Goal: Information Seeking & Learning: Learn about a topic

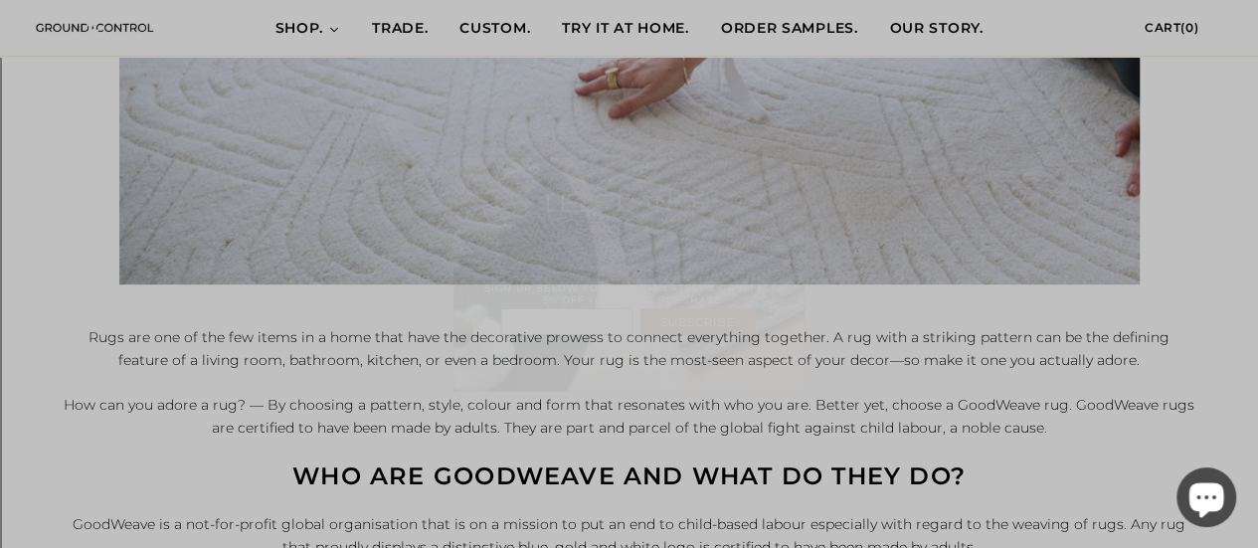
scroll to position [640, 0]
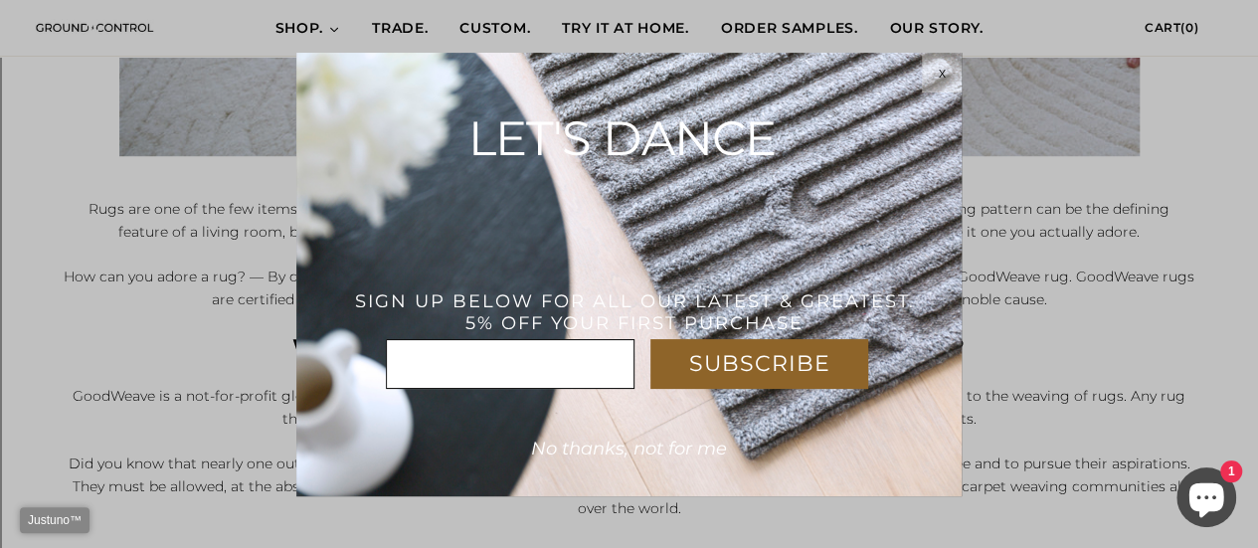
click at [1084, 0] on html "Justuno™ ✕ SUBSCRIBE * x LET'S DANCE THANK YOU! USE CODE : WELCOME5%OFF SIGN UP…" at bounding box center [629, 0] width 1258 height 0
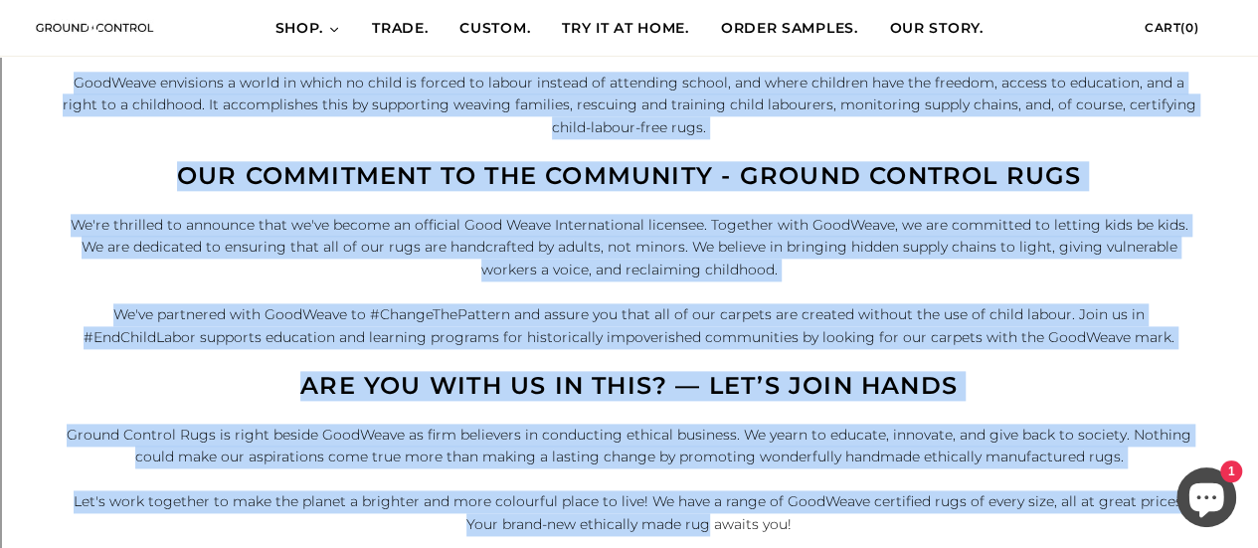
scroll to position [1145, 0]
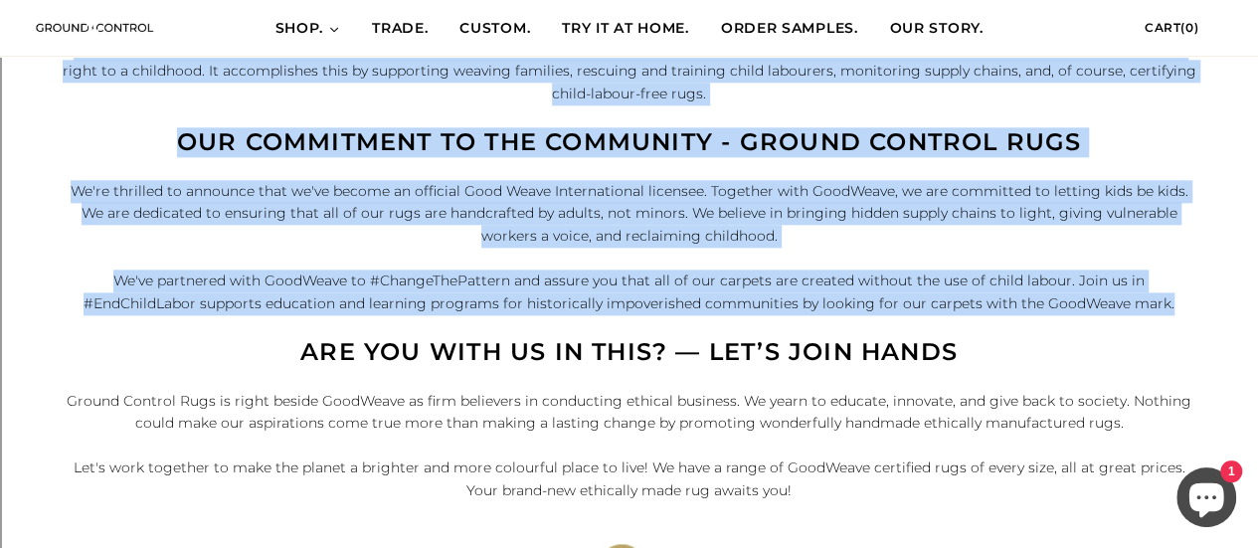
drag, startPoint x: 70, startPoint y: 124, endPoint x: 1183, endPoint y: 309, distance: 1128.9
click at [1183, 309] on div "Rugs are one of the few items in a home that have the decorative prowess to con…" at bounding box center [630, 213] width 1134 height 1040
copy div "GoodWeave is a not-for-profit global organisation that is on a mission to put a…"
click at [968, 79] on p "GoodWeave envisions a world in which no child is forced to labour instead of at…" at bounding box center [630, 72] width 1134 height 68
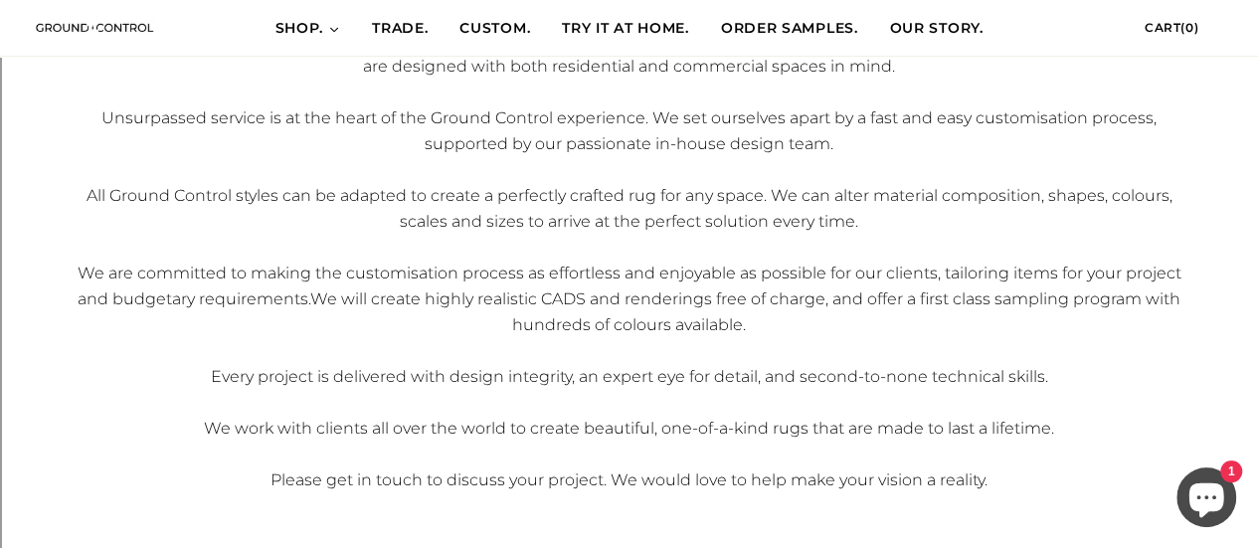
scroll to position [747, 0]
